Goal: Navigation & Orientation: Find specific page/section

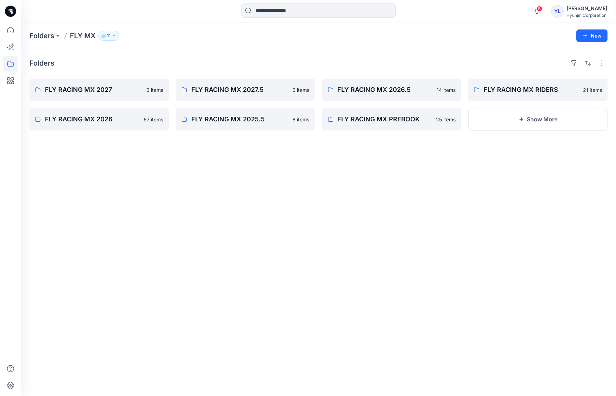
click at [475, 38] on div "Folders FLY MX 11" at bounding box center [290, 36] width 523 height 10
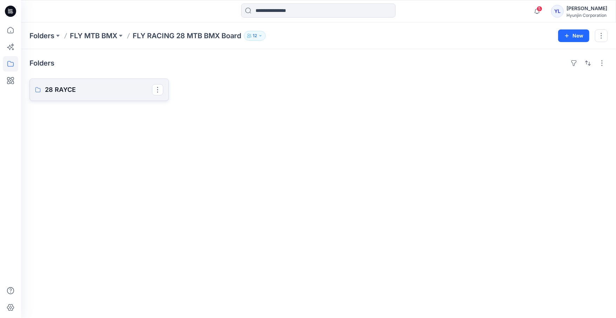
click at [59, 87] on p "28 RAYCE" at bounding box center [98, 90] width 107 height 10
